Goal: Task Accomplishment & Management: Manage account settings

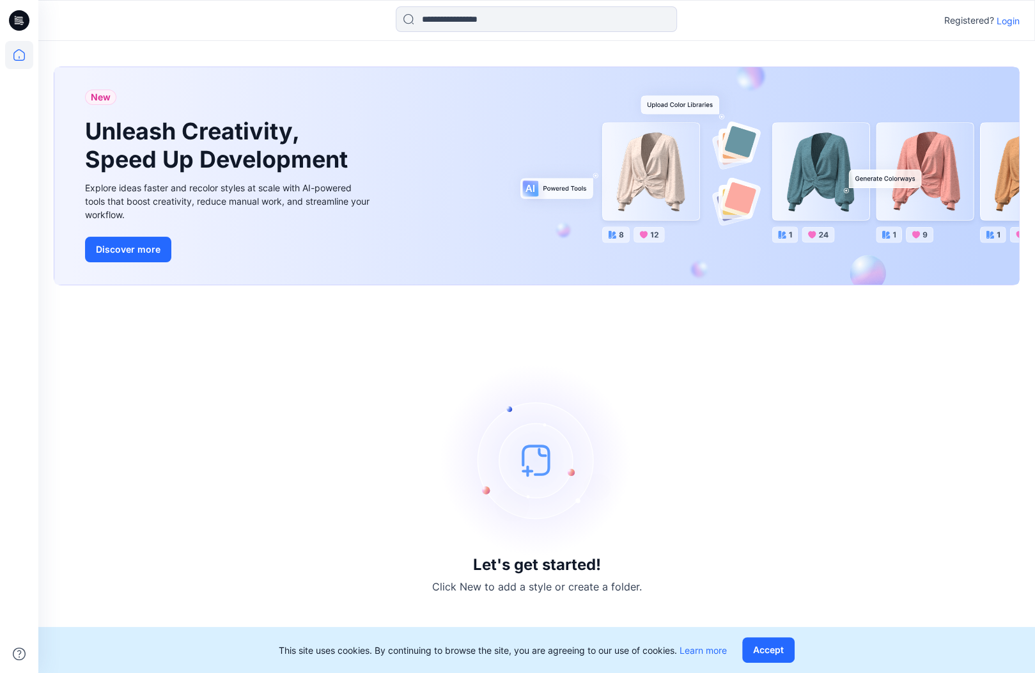
click at [1008, 22] on p "Login" at bounding box center [1008, 20] width 23 height 13
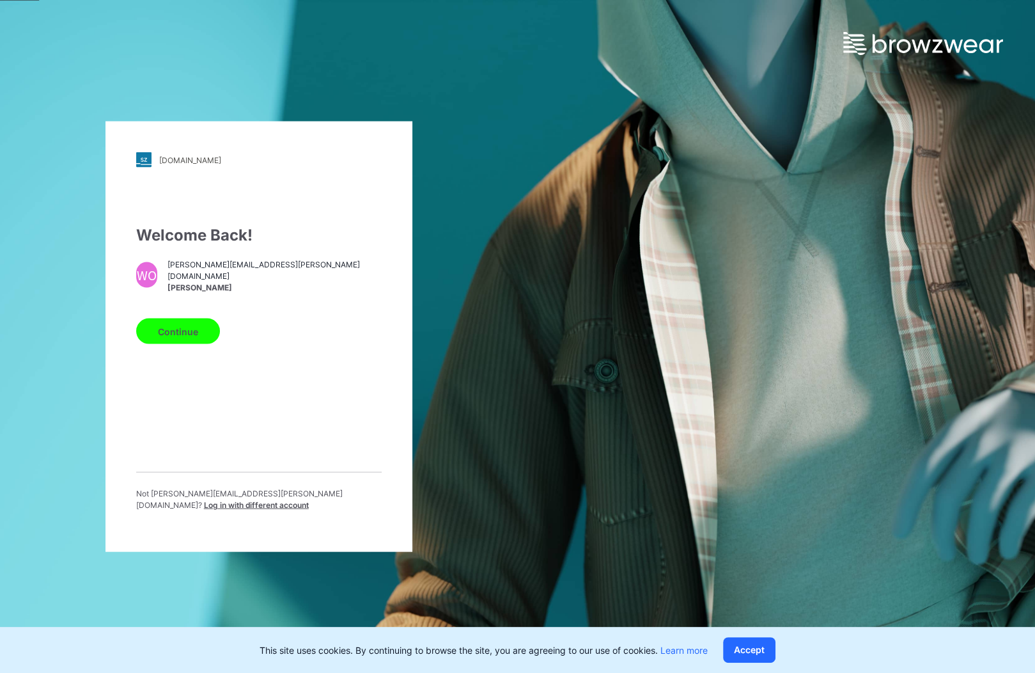
click at [175, 336] on button "Continue" at bounding box center [178, 332] width 84 height 26
